Goal: Task Accomplishment & Management: Use online tool/utility

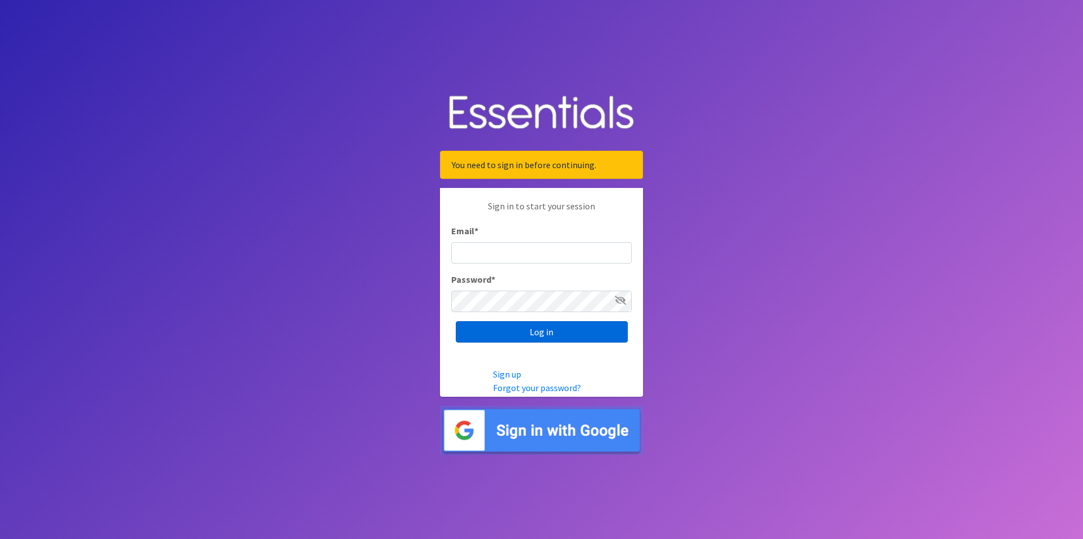
type input "renae.verstegen@unitedwayfoxcities.org"
click at [556, 337] on input "Log in" at bounding box center [542, 331] width 172 height 21
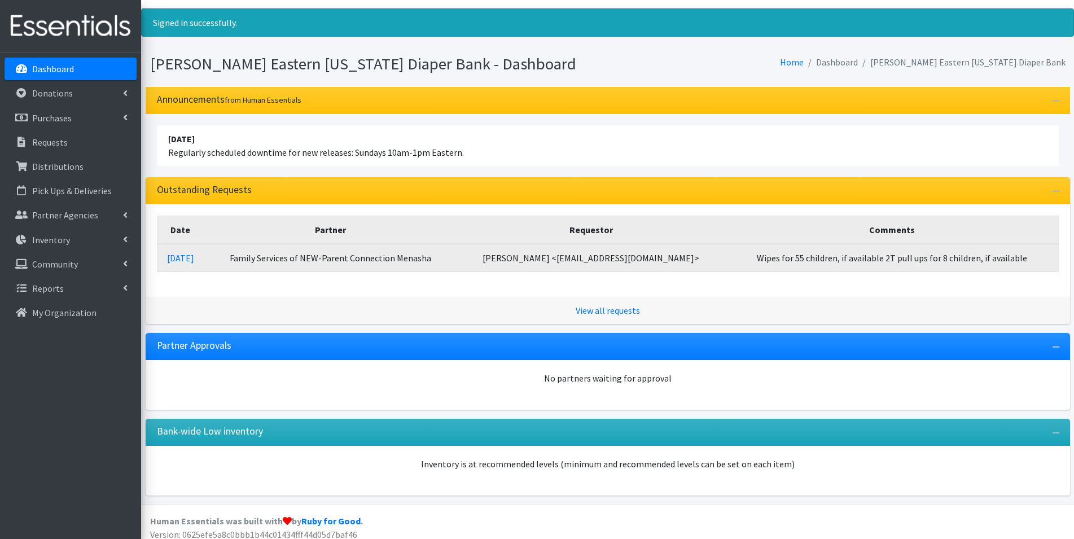
scroll to position [32, 0]
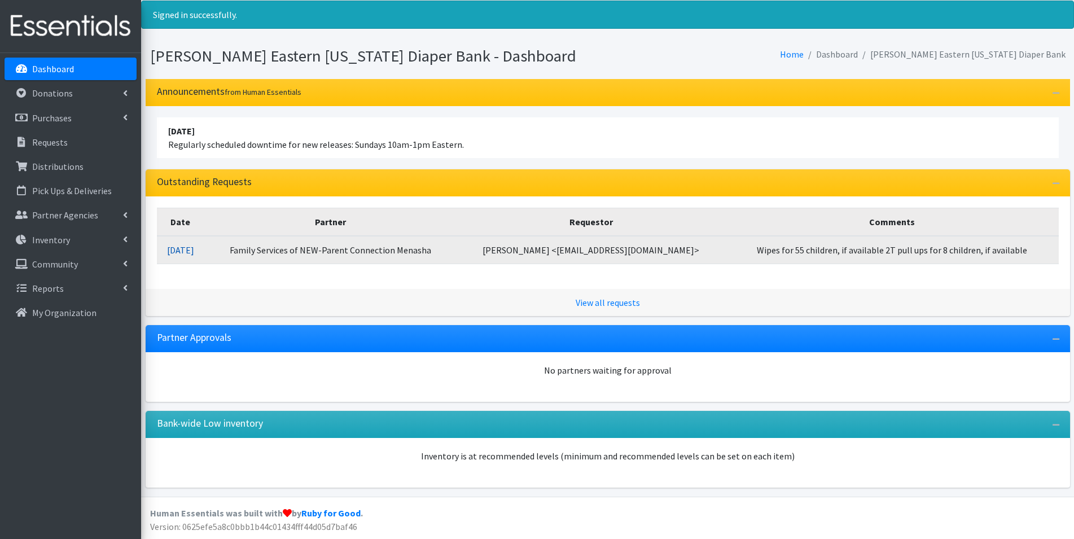
click at [194, 253] on link "10/14/2025" at bounding box center [180, 249] width 27 height 11
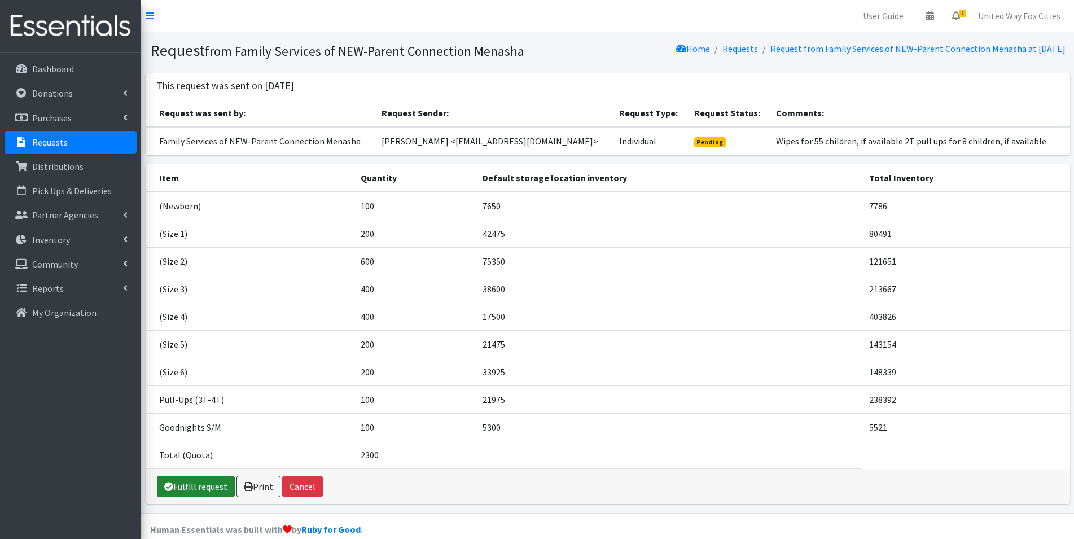
click at [207, 488] on link "Fulfill request" at bounding box center [196, 486] width 78 height 21
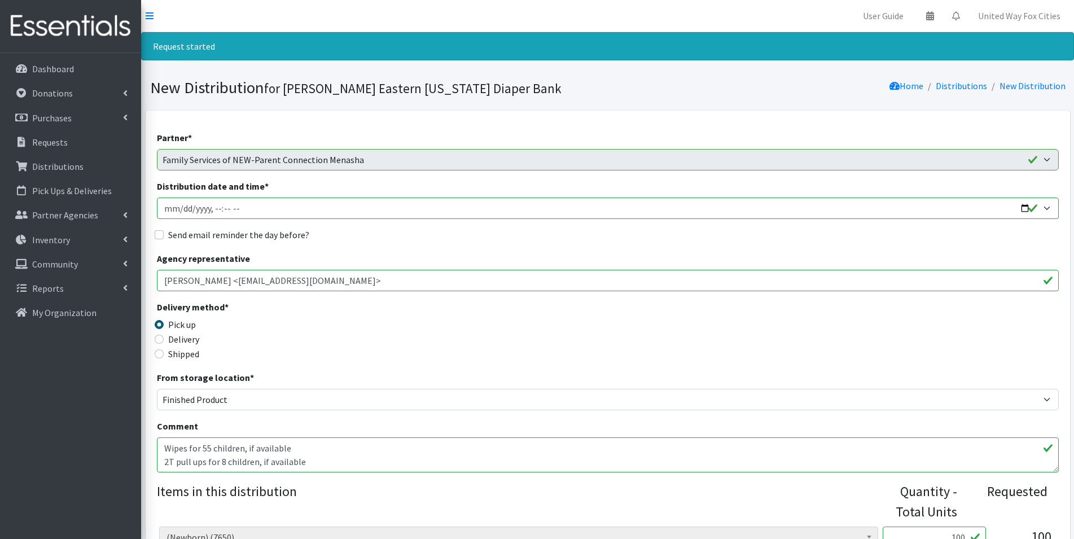
click at [1022, 207] on input "Distribution date and time *" at bounding box center [608, 207] width 902 height 21
type input "2025-10-23T09:00"
click at [452, 239] on div "Send email reminder the day before?" at bounding box center [608, 235] width 902 height 14
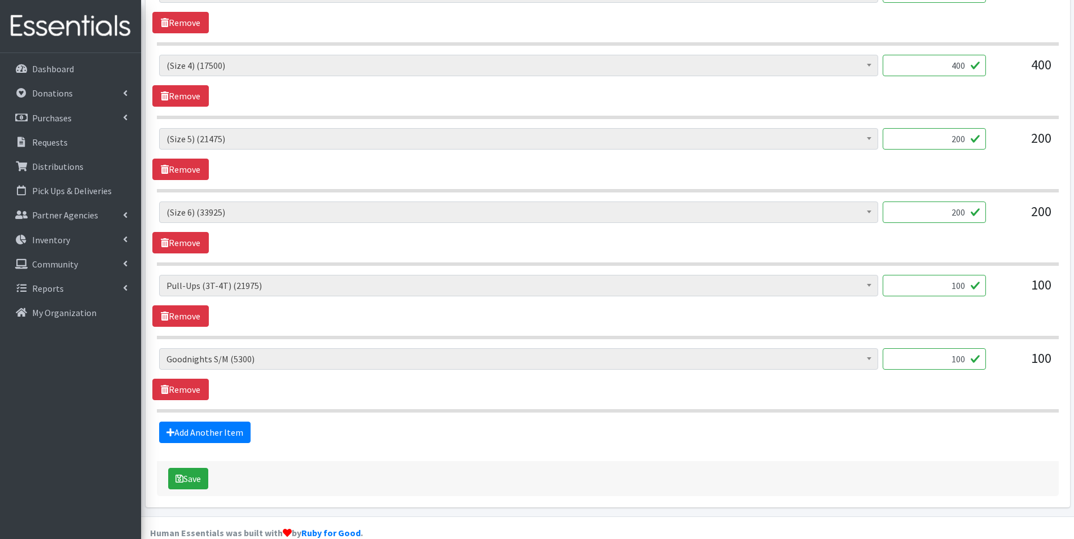
scroll to position [785, 0]
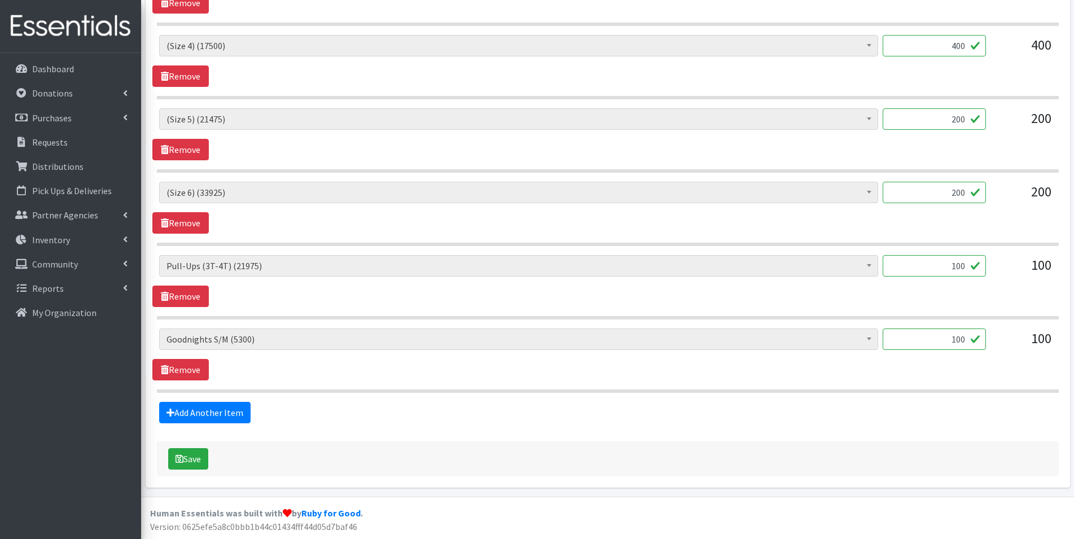
click at [967, 266] on input "100" at bounding box center [934, 265] width 103 height 21
type input "150"
click at [199, 462] on button "Save" at bounding box center [188, 458] width 40 height 21
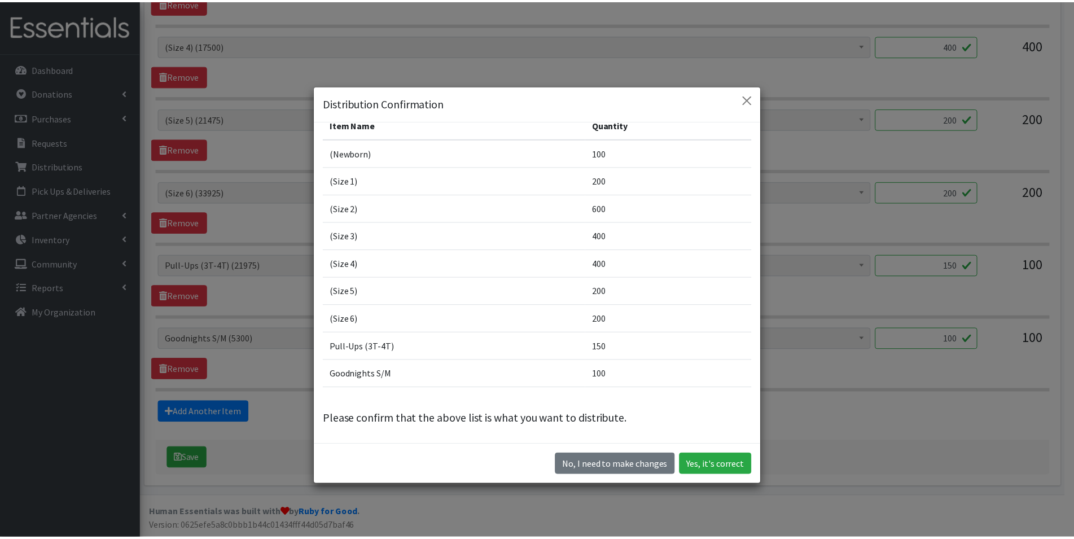
scroll to position [64, 0]
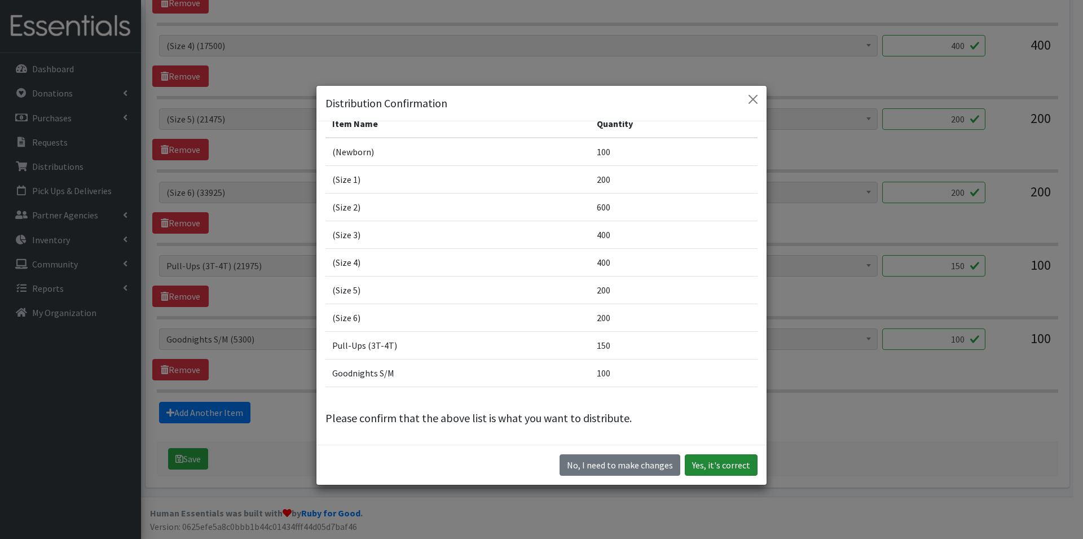
click at [714, 469] on button "Yes, it's correct" at bounding box center [721, 464] width 73 height 21
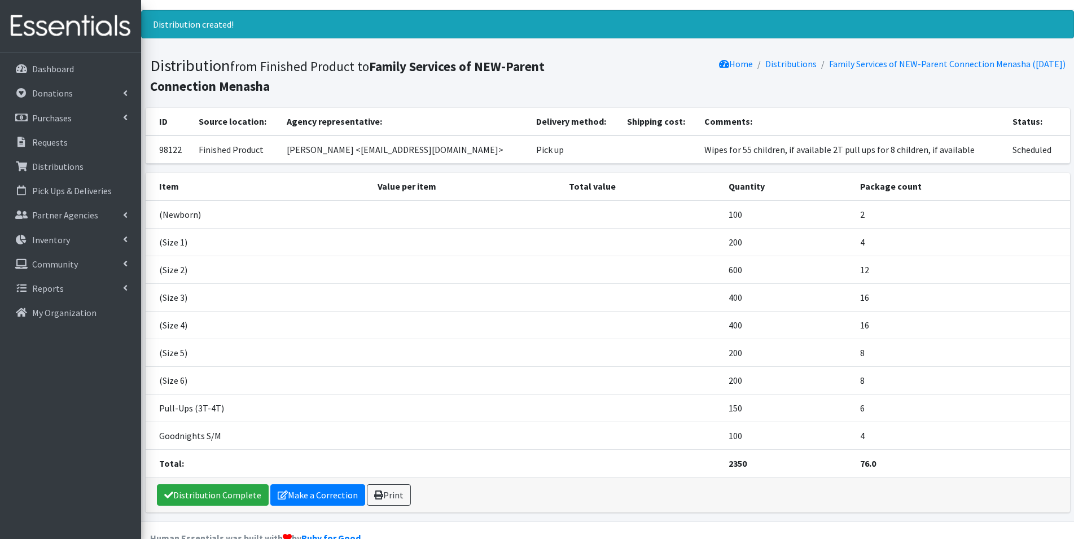
scroll to position [47, 0]
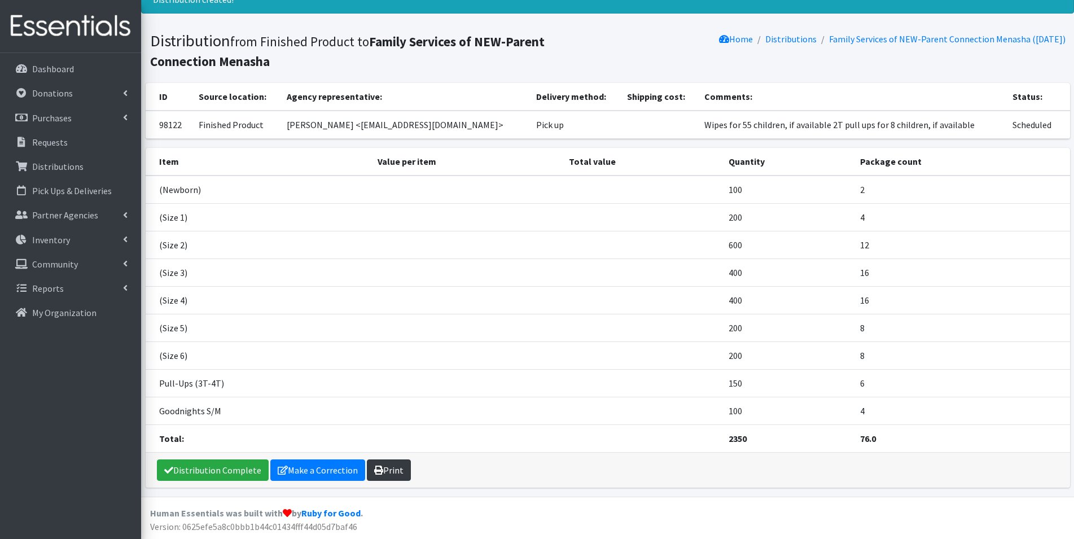
click at [401, 475] on link "Print" at bounding box center [389, 469] width 44 height 21
click at [68, 68] on p "Dashboard" at bounding box center [53, 68] width 42 height 11
